Goal: Information Seeking & Learning: Learn about a topic

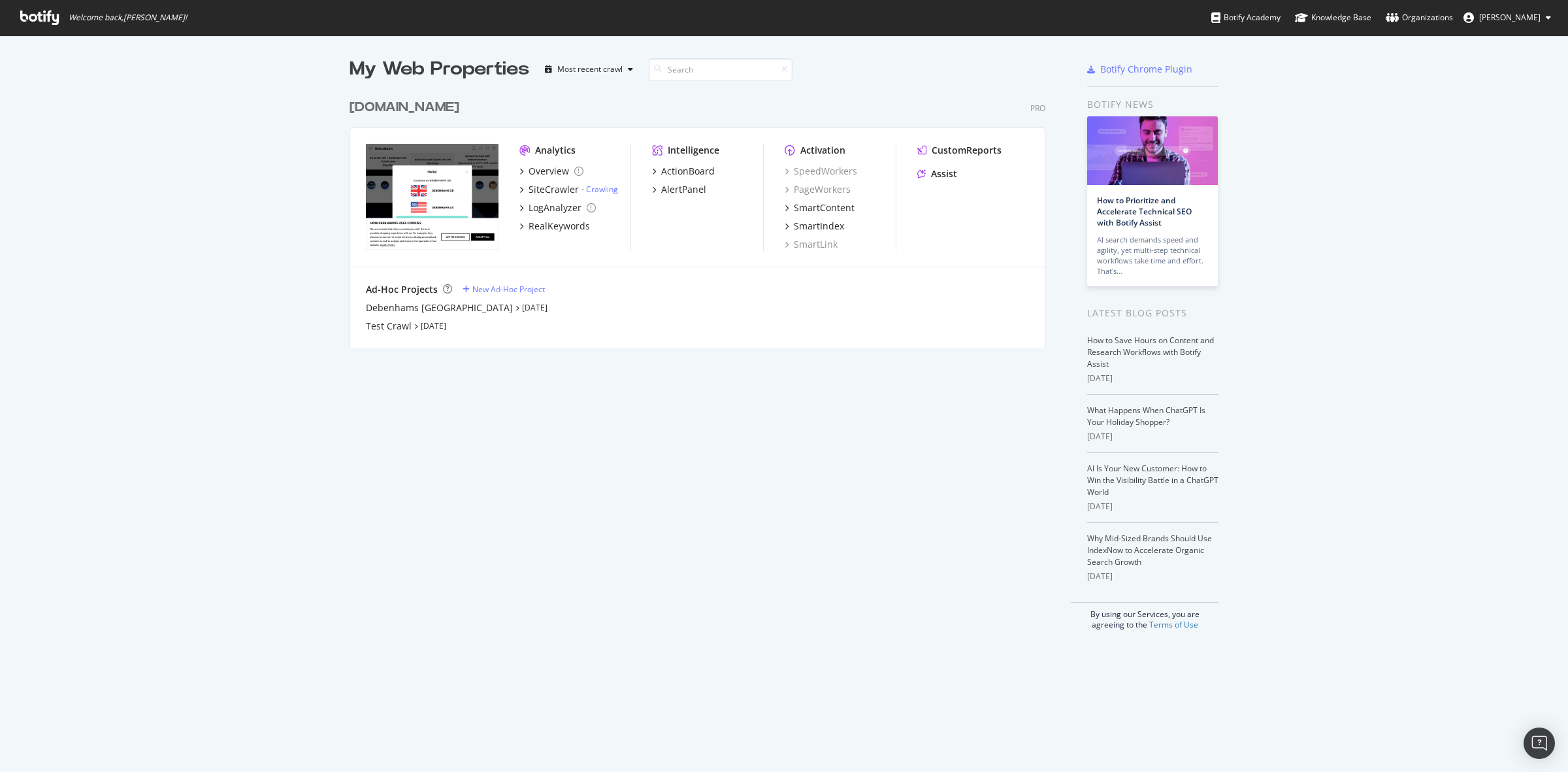
scroll to position [760, 1543]
click at [398, 105] on div "[DOMAIN_NAME]" at bounding box center [404, 107] width 110 height 19
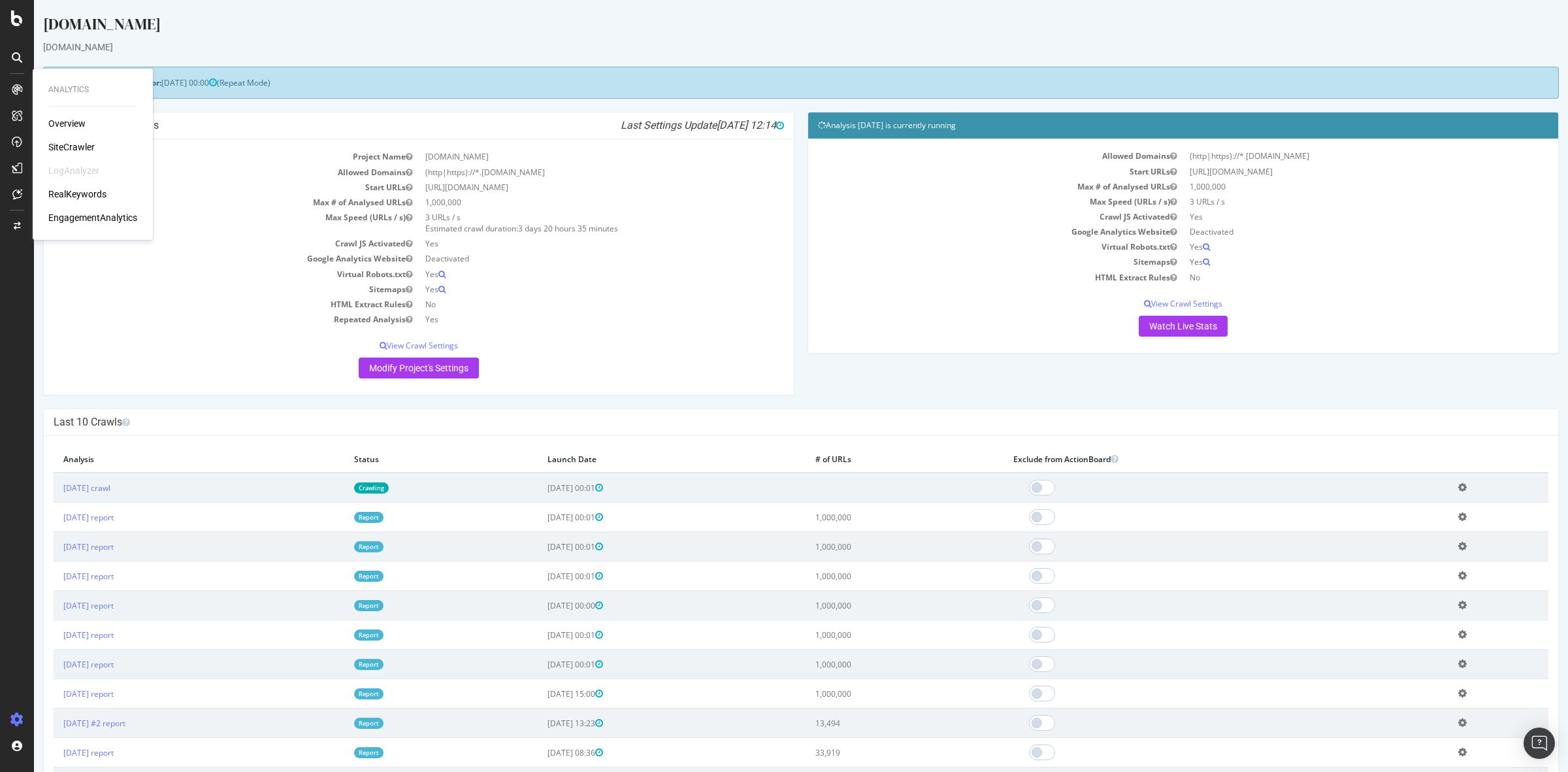
click at [76, 190] on div "RealKeywords" at bounding box center [77, 194] width 58 height 13
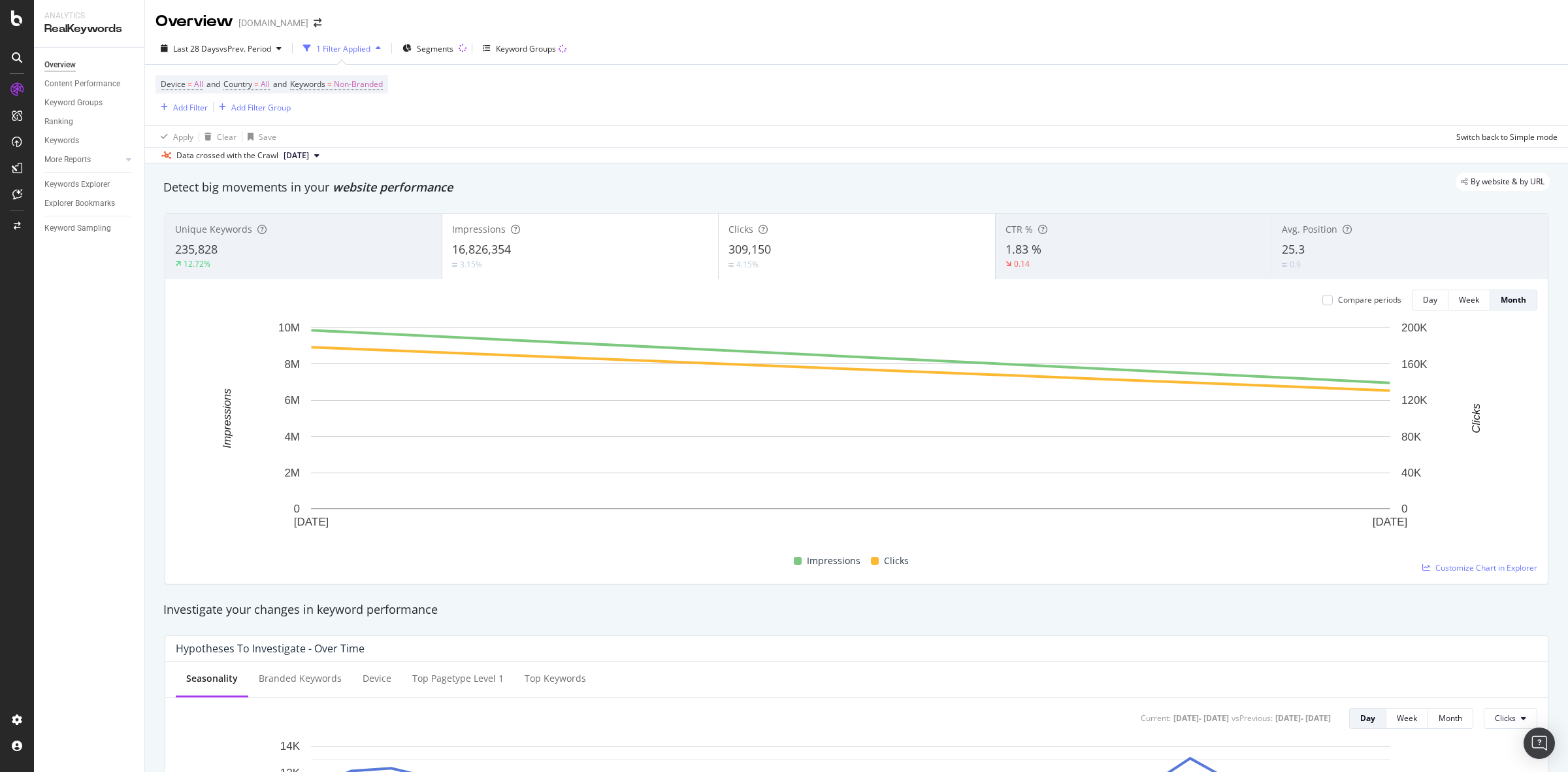
click at [537, 245] on div "16,826,354" at bounding box center [580, 250] width 257 height 17
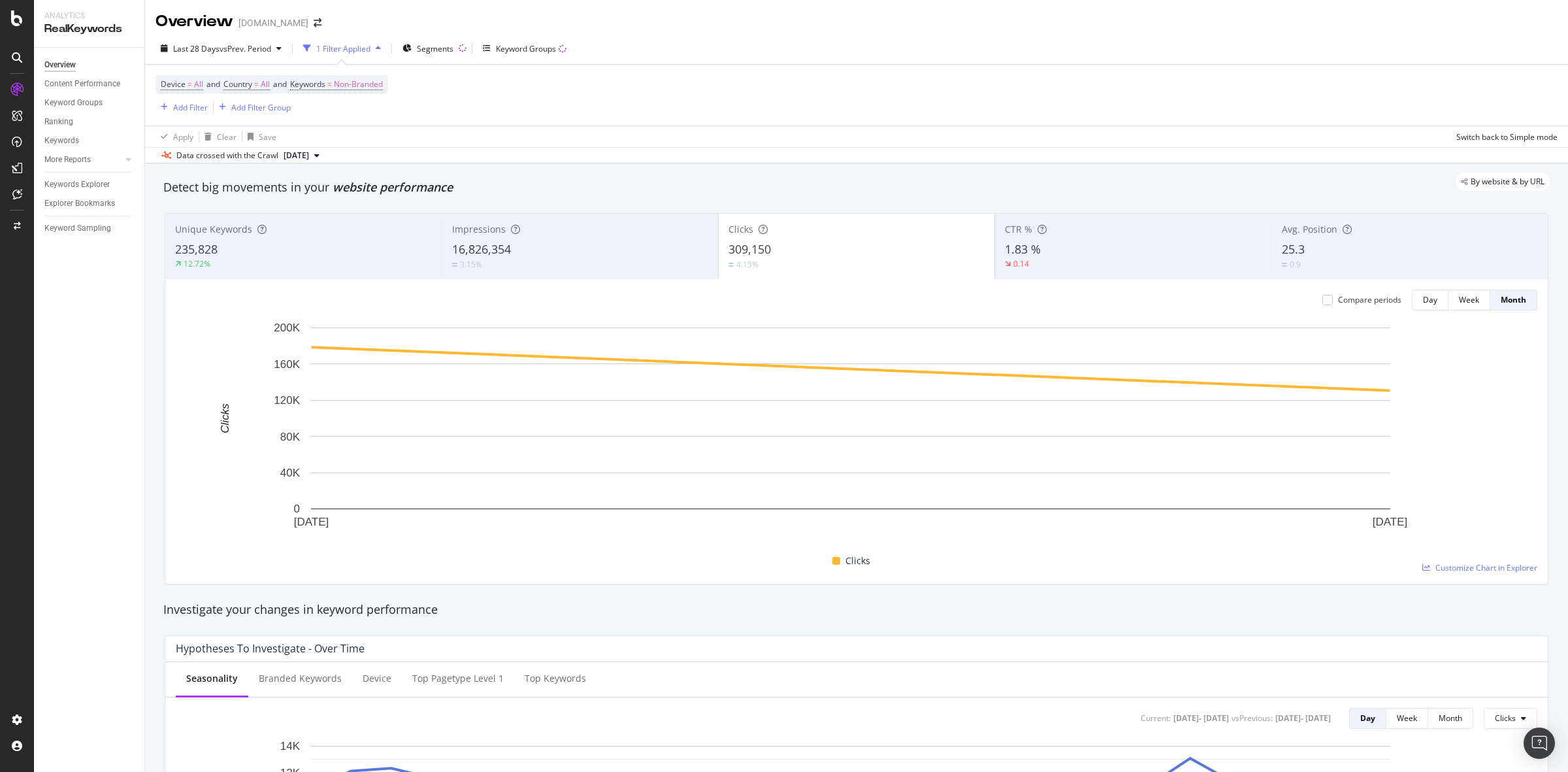
click at [349, 237] on div "Unique Keywords 235,828 12.72%" at bounding box center [304, 246] width 277 height 59
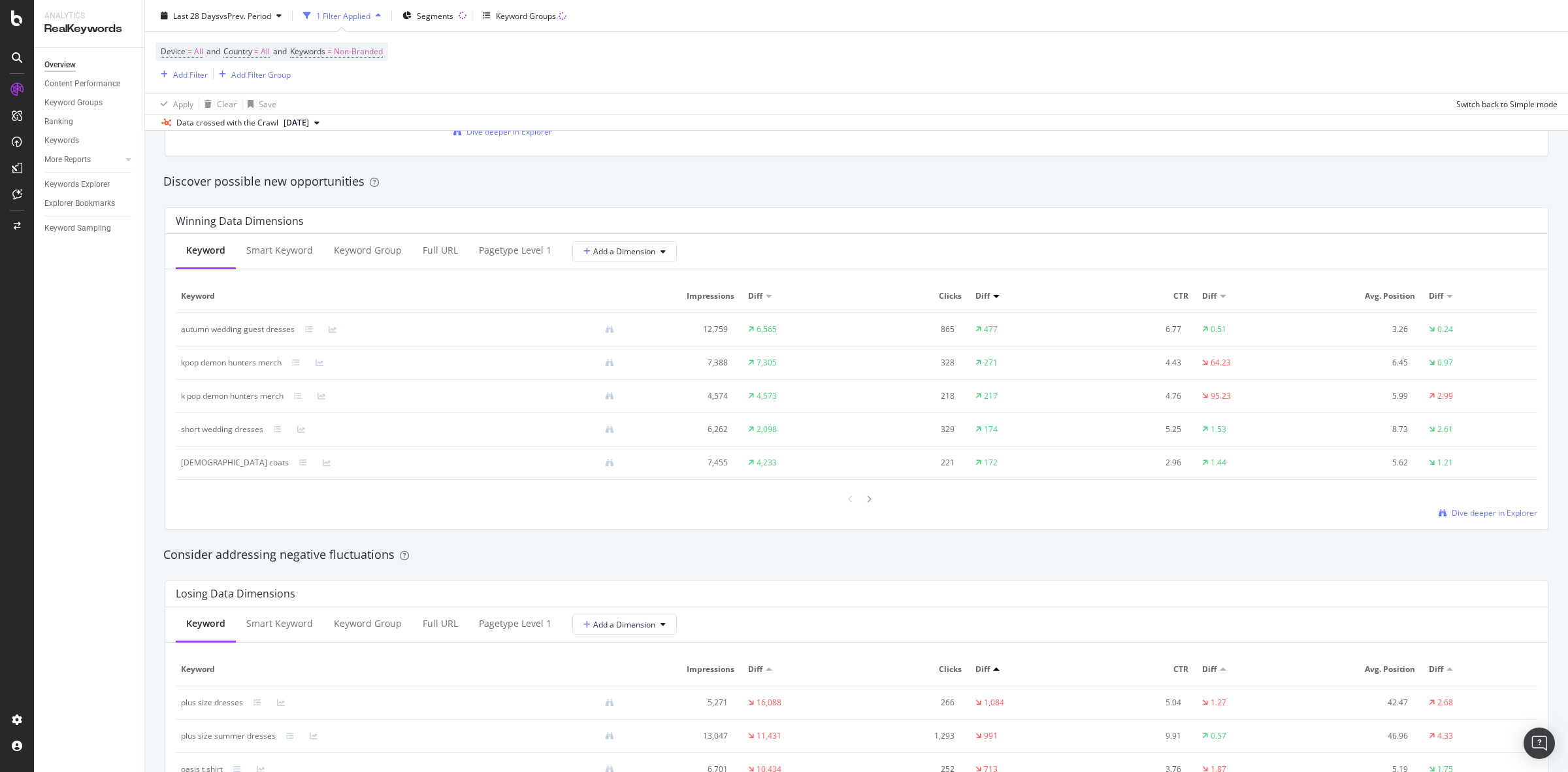
scroll to position [899, 0]
